Goal: Use online tool/utility: Utilize a website feature to perform a specific function

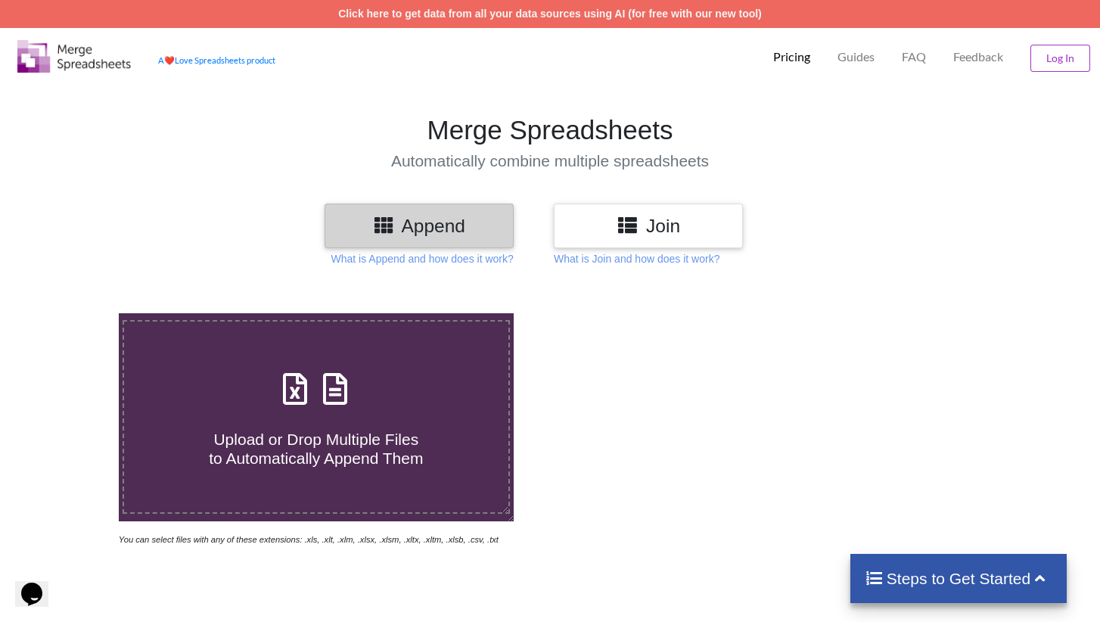
click at [660, 231] on h3 "Join" at bounding box center [648, 226] width 166 height 22
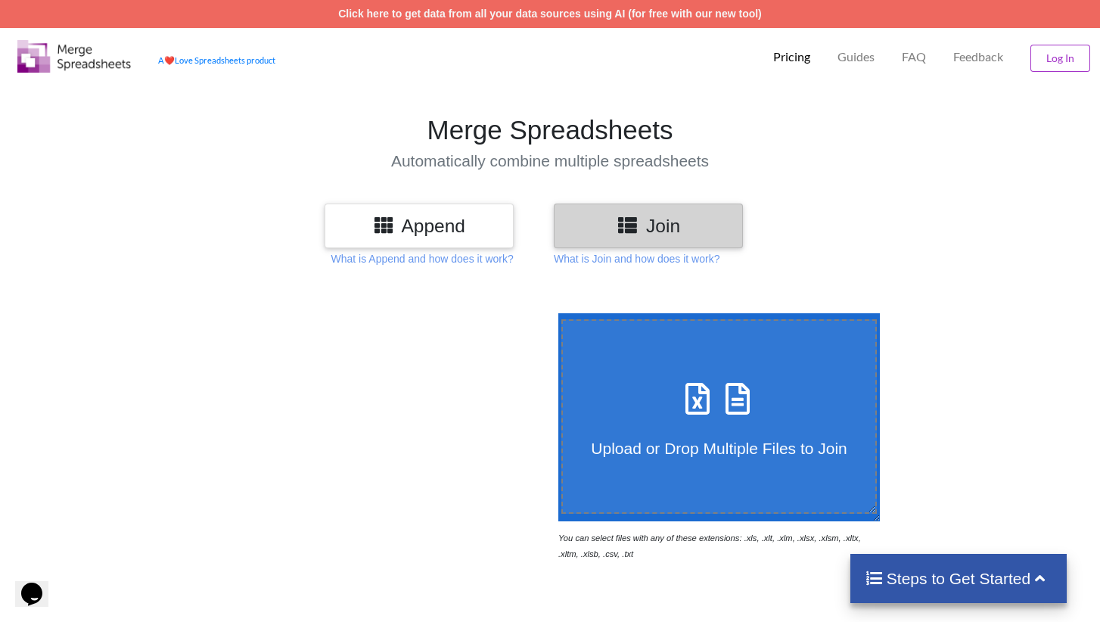
click at [685, 235] on h3 "Join" at bounding box center [648, 226] width 166 height 22
click at [698, 414] on span at bounding box center [719, 400] width 80 height 36
click at [555, 313] on input "Upload or Drop Multiple Files to Join" at bounding box center [555, 313] width 0 height 0
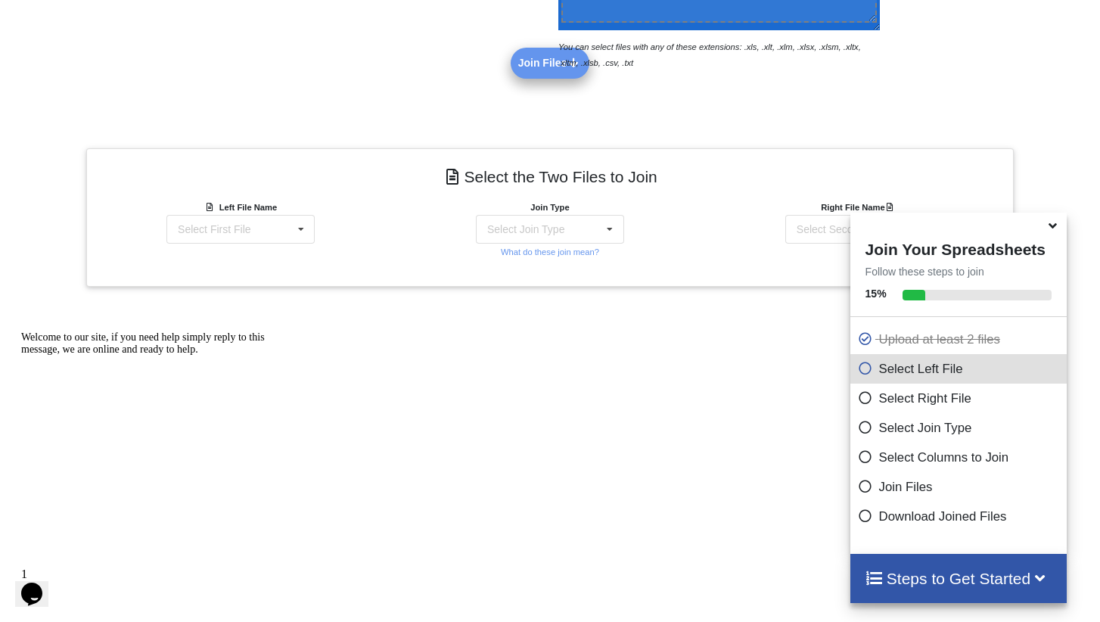
scroll to position [528, 0]
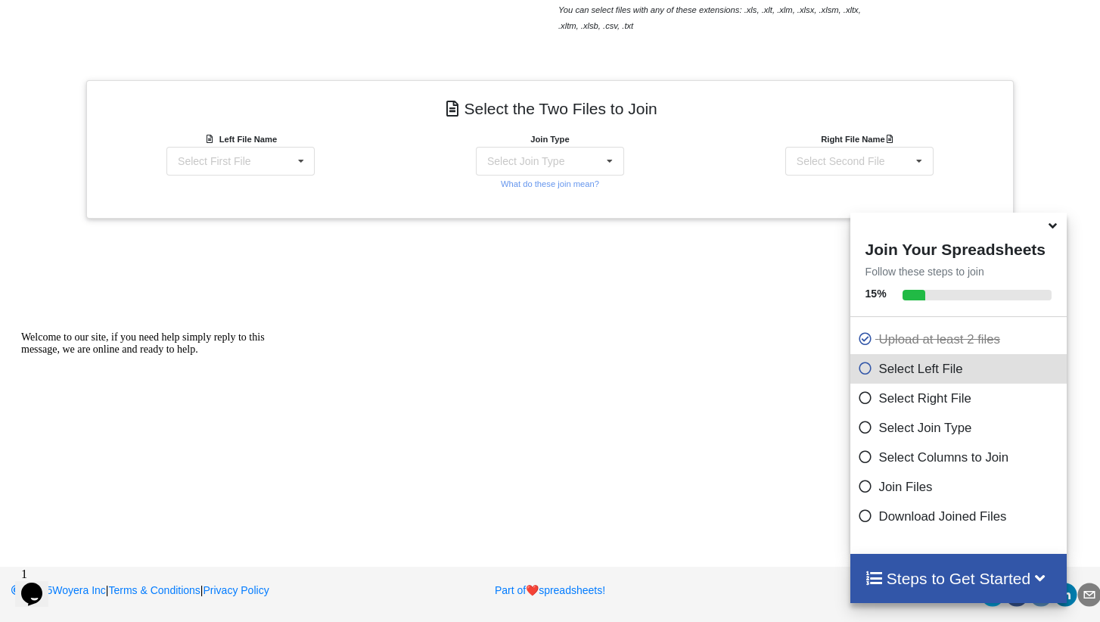
click at [1056, 230] on icon at bounding box center [1053, 223] width 16 height 14
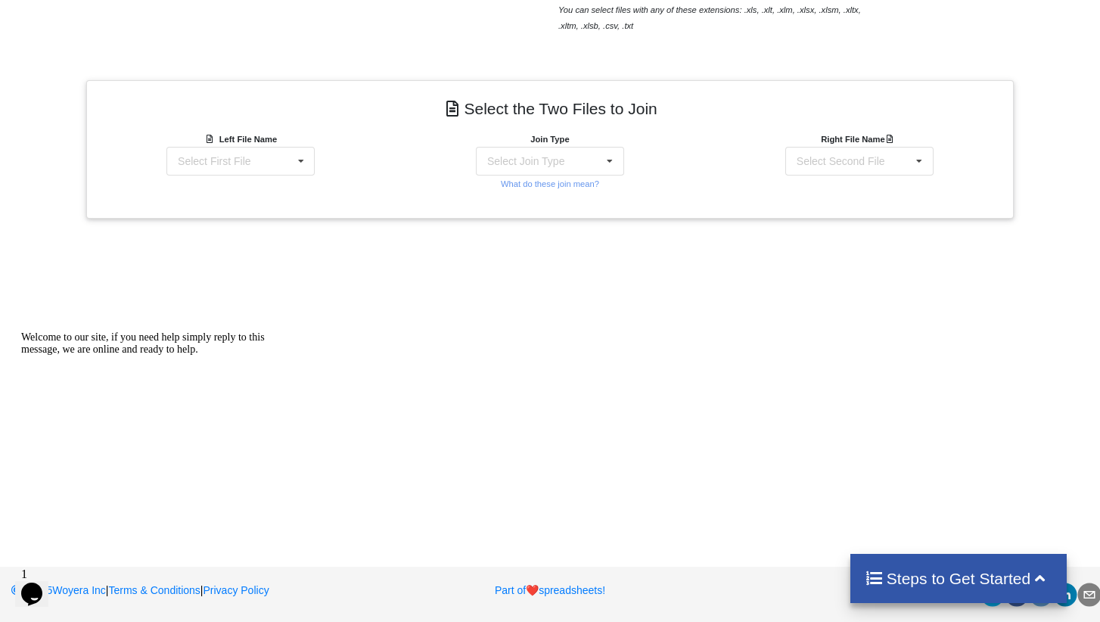
click at [21, 331] on icon "Chat attention grabber" at bounding box center [21, 331] width 0 height 0
click at [310, 151] on icon at bounding box center [301, 162] width 23 height 28
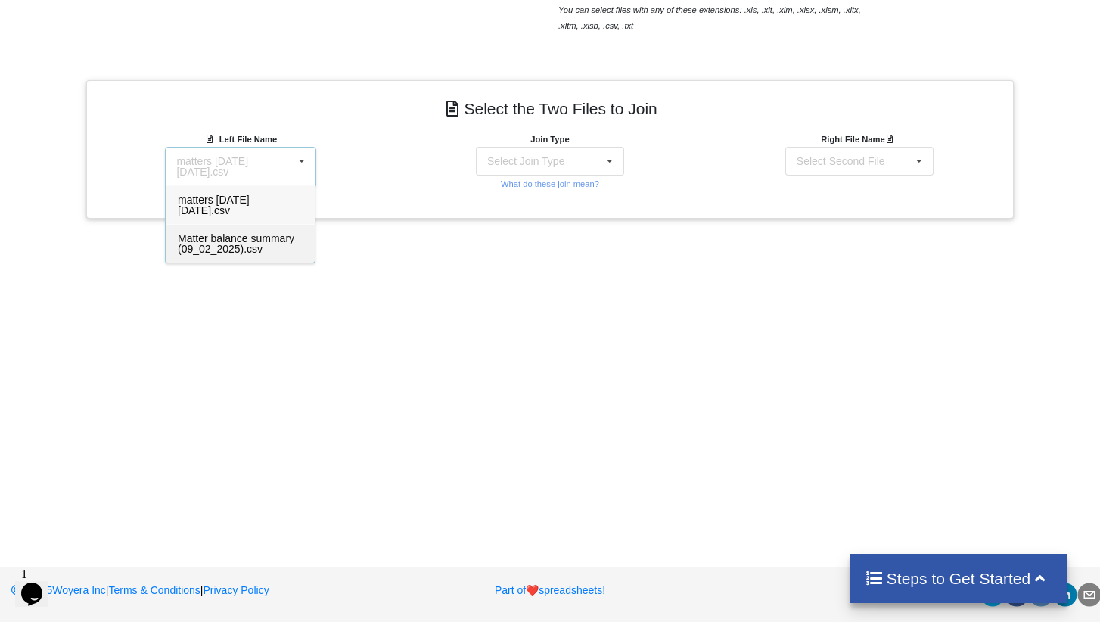
click at [238, 250] on span "Matter balance summary (09_02_2025).csv" at bounding box center [236, 243] width 117 height 23
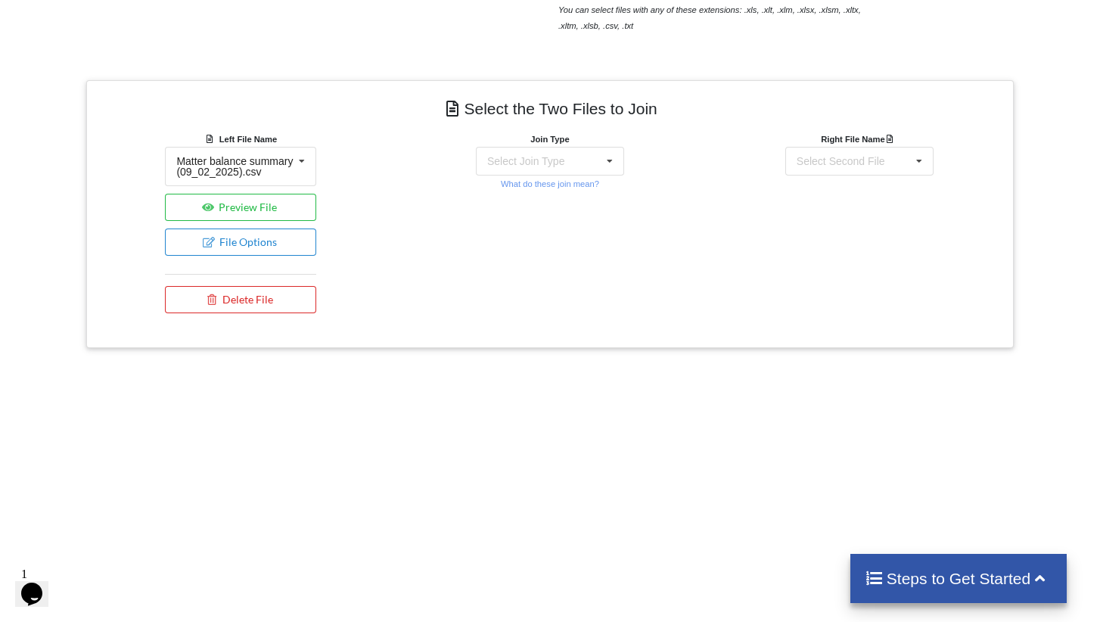
click at [555, 177] on div "Join Type Select Join Type INNER JOIN LEFT JOIN RIGHT JOIN FULL JOIN What do th…" at bounding box center [549, 161] width 151 height 61
click at [533, 166] on div "Select Join Type INNER JOIN LEFT JOIN RIGHT JOIN FULL JOIN" at bounding box center [550, 161] width 148 height 29
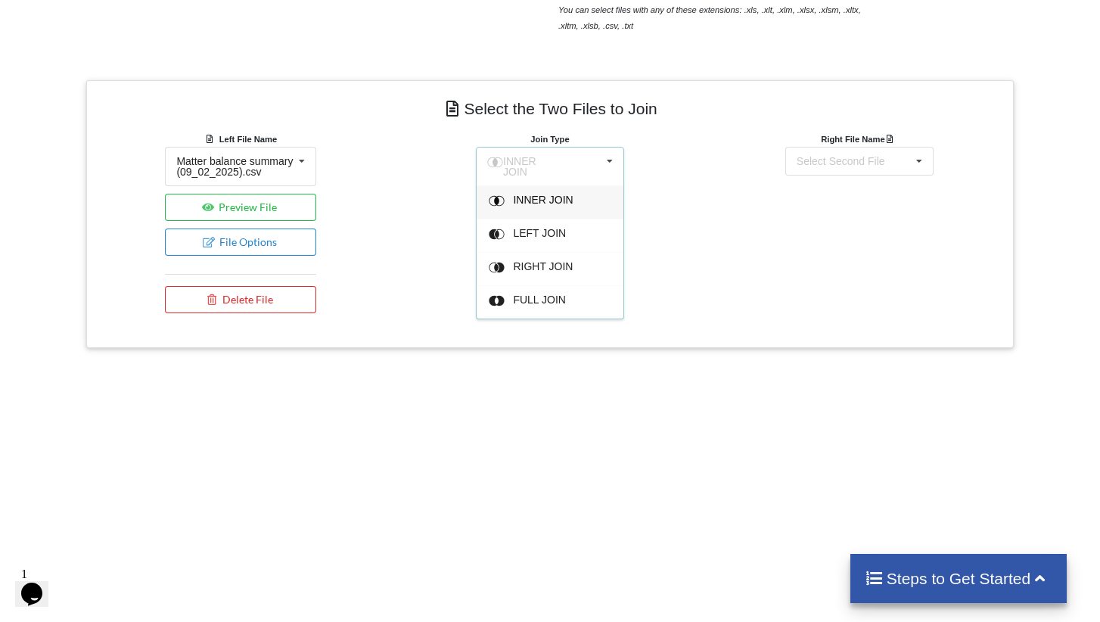
click at [555, 194] on span "INNER JOIN" at bounding box center [543, 200] width 60 height 12
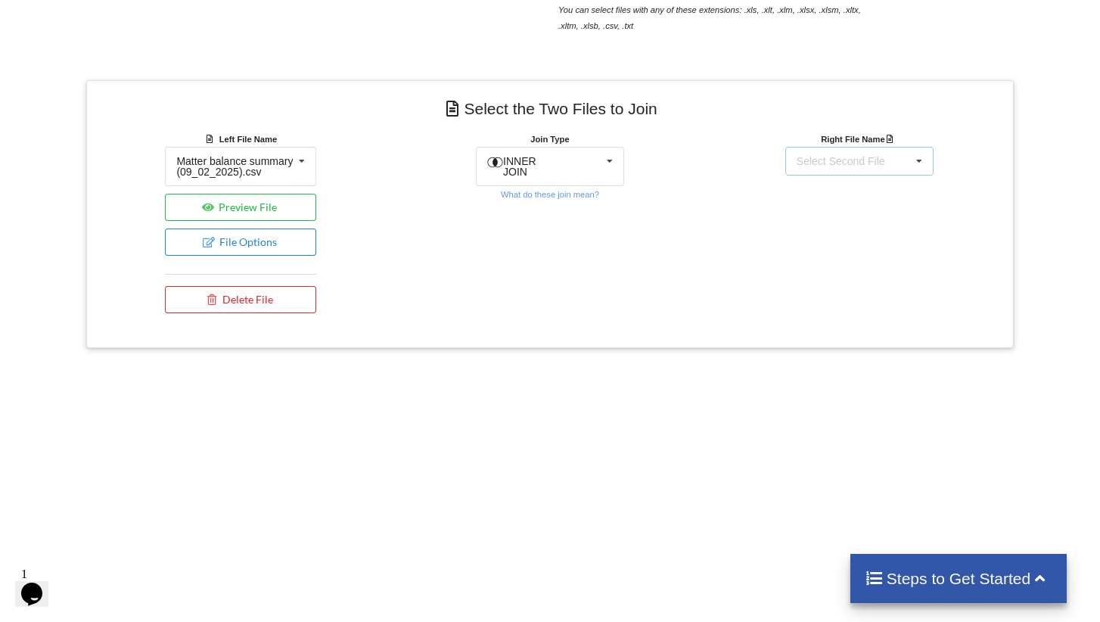
click at [863, 163] on div "Select Second File" at bounding box center [841, 161] width 89 height 11
click at [837, 198] on span "matters [DATE] [DATE].csv" at bounding box center [833, 205] width 72 height 23
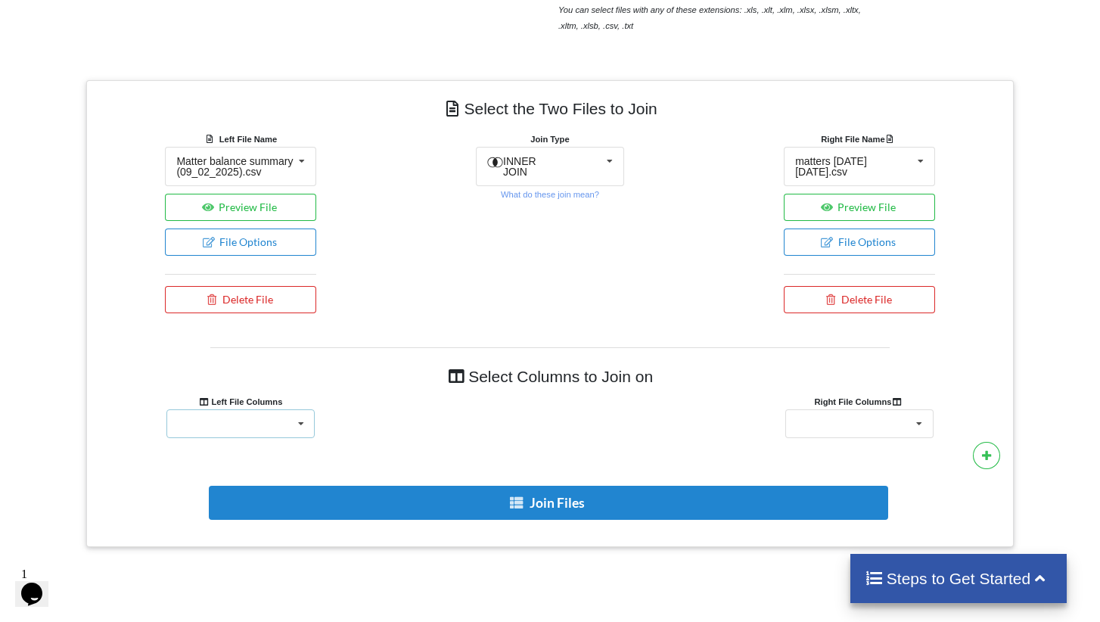
click at [247, 438] on div "Responsible Attorney Client Accounts Receivable Time In Progress Expense In Pro…" at bounding box center [240, 423] width 148 height 29
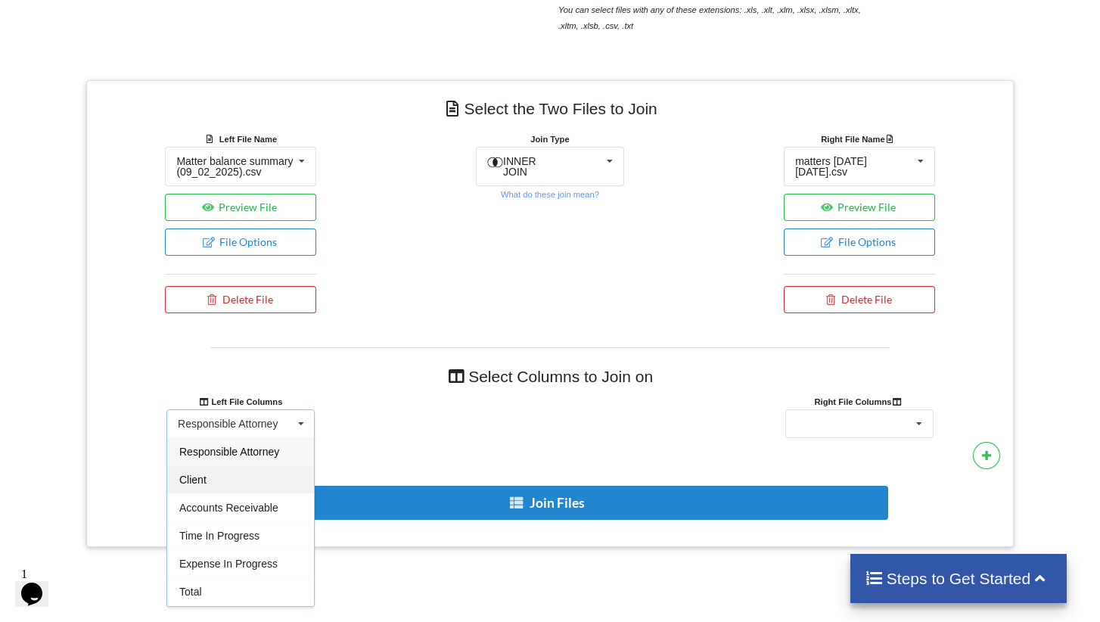
click at [223, 493] on div "Client" at bounding box center [240, 479] width 147 height 28
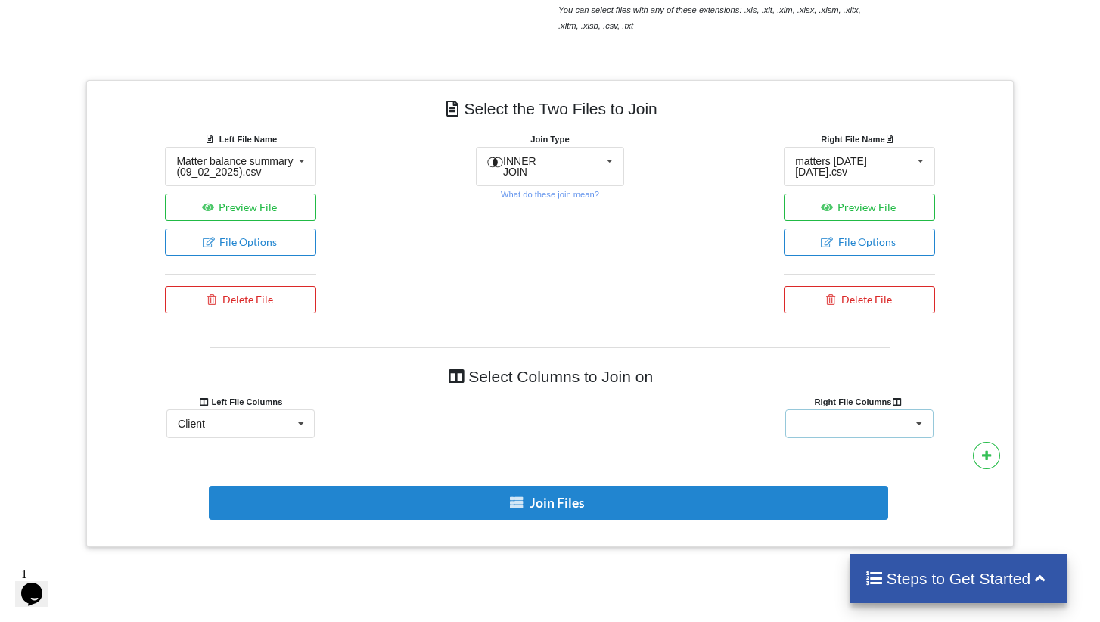
click at [853, 433] on div "Client Name Client Location Minimum Threshold Refill Request Due Hold/Lock No R…" at bounding box center [859, 423] width 148 height 29
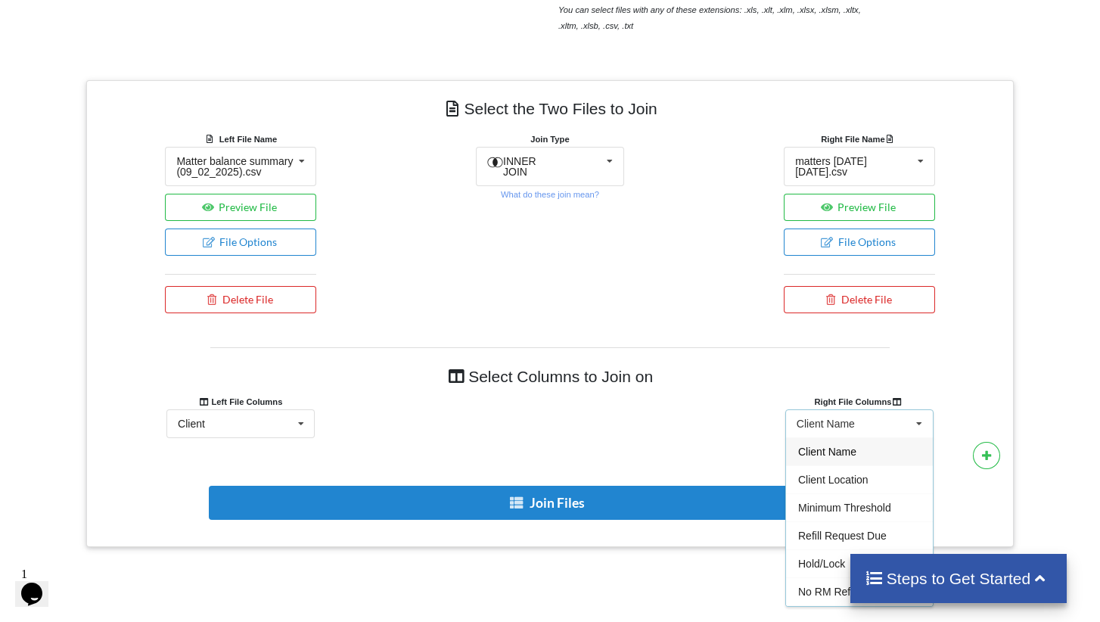
click at [850, 458] on span "Client Name" at bounding box center [827, 452] width 58 height 12
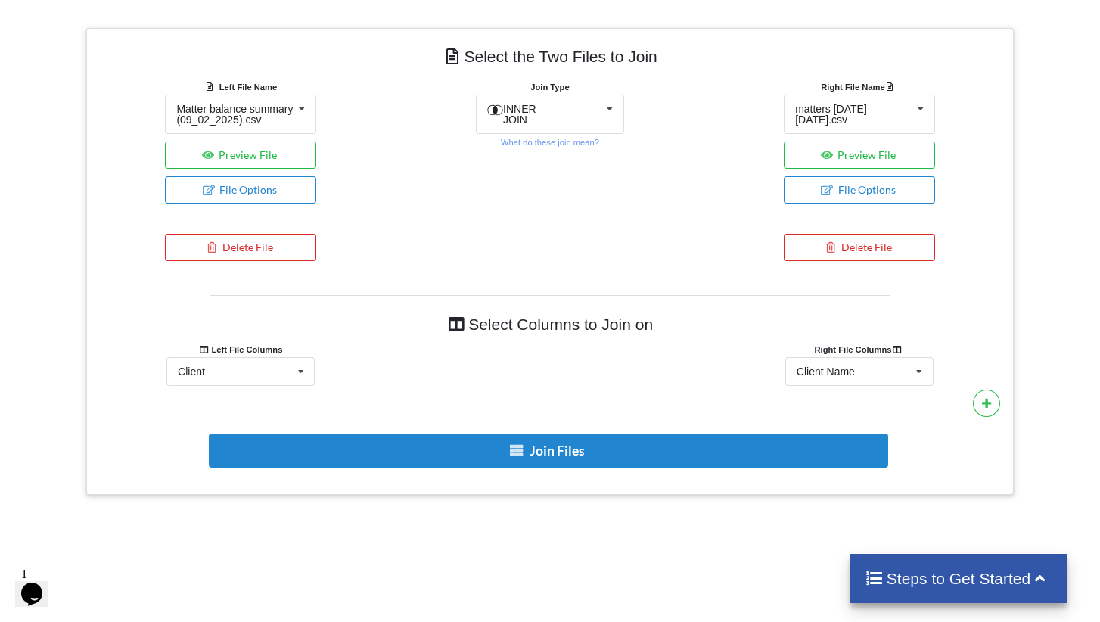
scroll to position [645, 0]
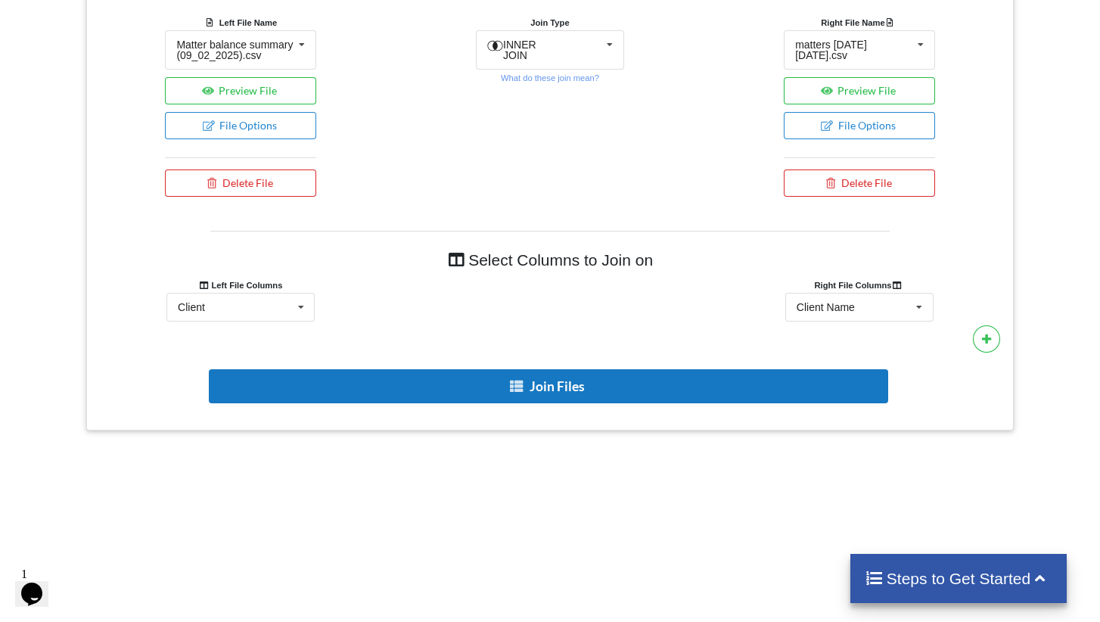
click at [565, 390] on button "Join Files" at bounding box center [548, 386] width 679 height 34
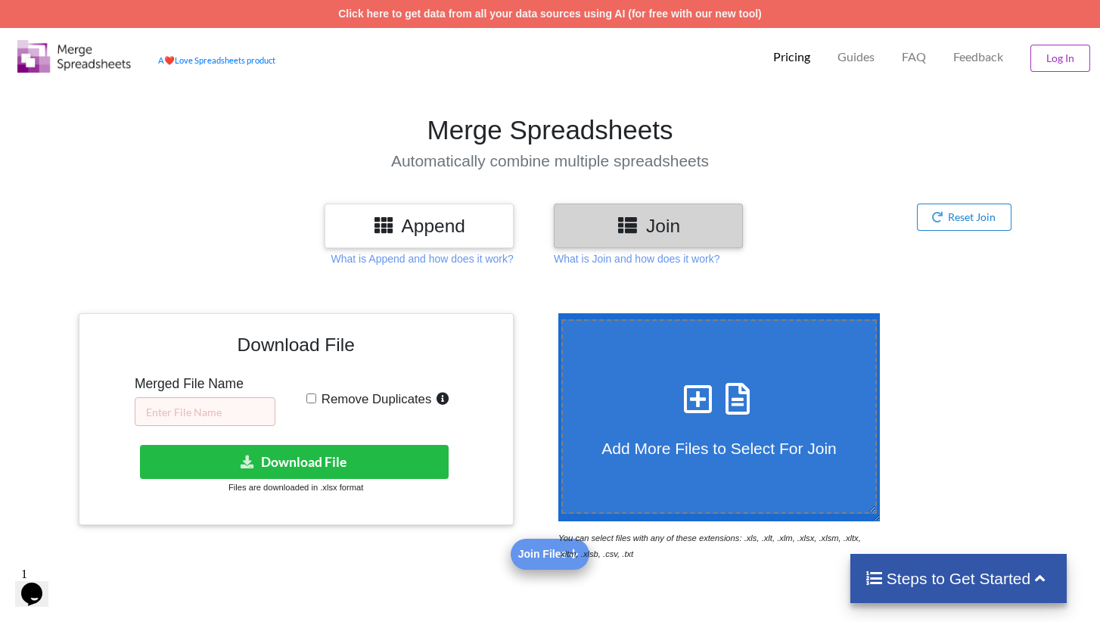
scroll to position [0, 0]
click at [213, 419] on input "text" at bounding box center [205, 411] width 141 height 29
type input "09.02 RM"
click at [311, 397] on input "Remove Duplicates" at bounding box center [311, 398] width 10 height 10
checkbox input "true"
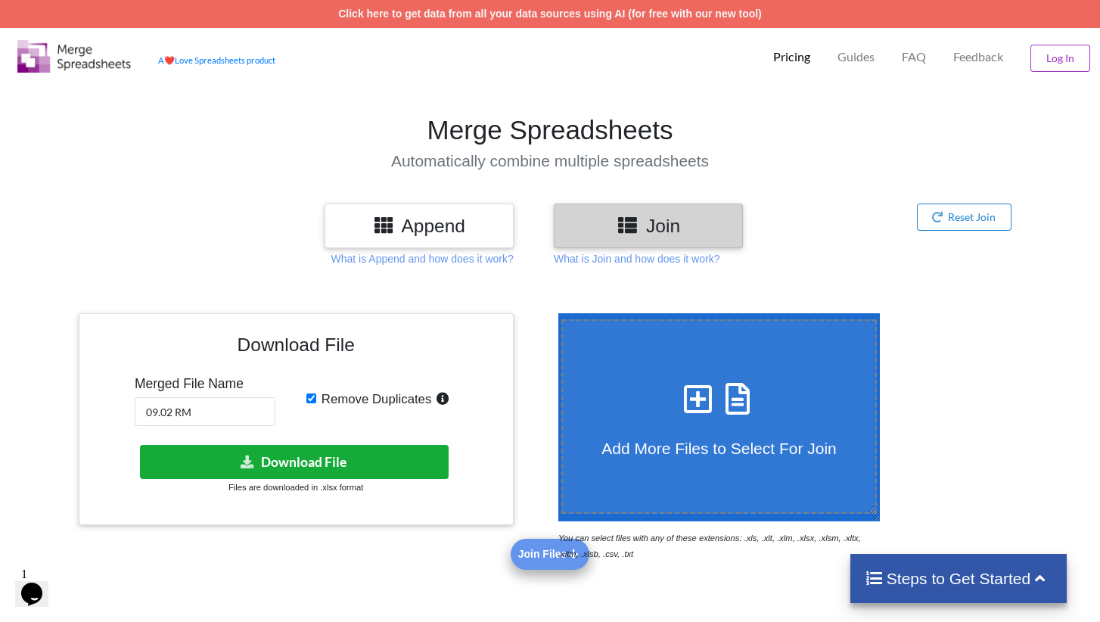
click at [330, 462] on button "Download File" at bounding box center [294, 462] width 309 height 34
